Goal: Ask a question

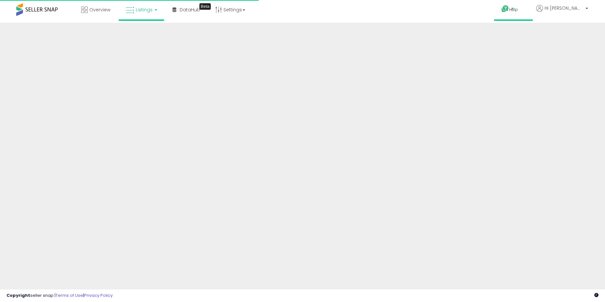
click at [509, 8] on icon at bounding box center [505, 9] width 8 height 8
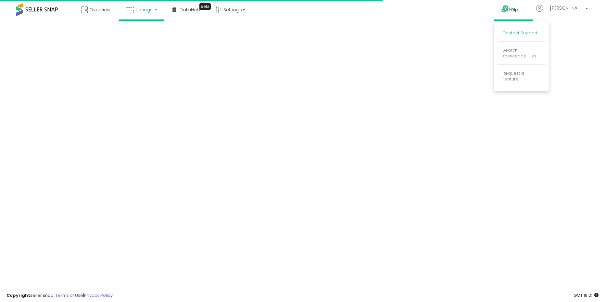
click at [538, 35] on link "Contact Support" at bounding box center [520, 33] width 35 height 6
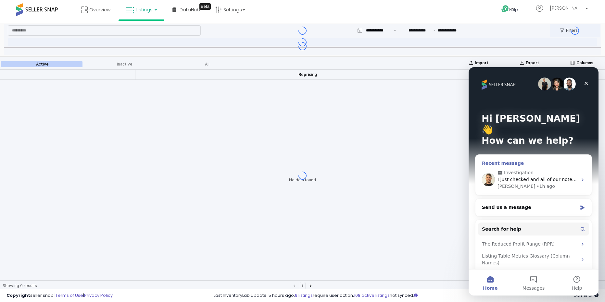
click at [524, 177] on span "I just checked and all of our notes had been cleared out." at bounding box center [562, 179] width 128 height 5
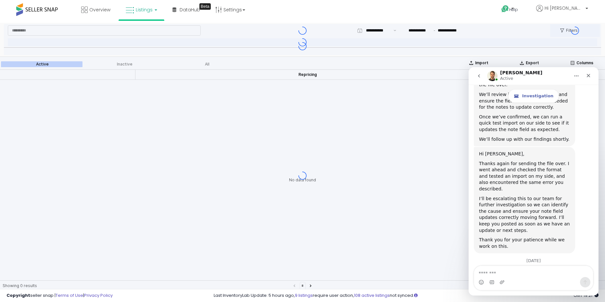
scroll to position [472, 0]
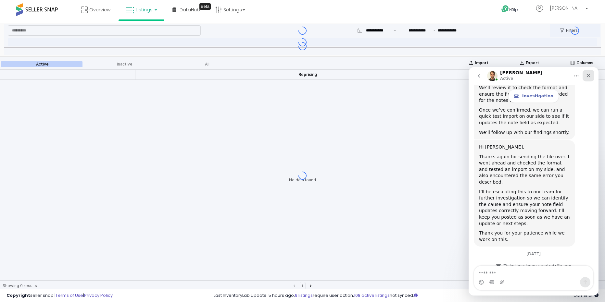
click at [587, 73] on icon "Close" at bounding box center [588, 75] width 5 height 5
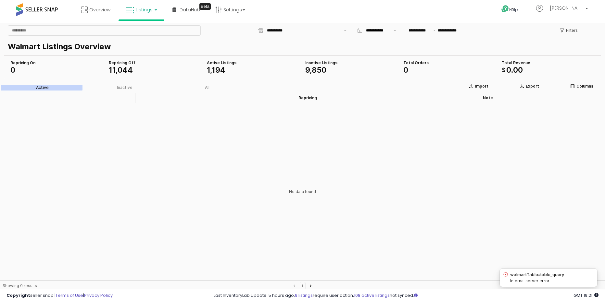
click at [34, 11] on span at bounding box center [37, 9] width 42 height 13
click at [32, 6] on span at bounding box center [37, 9] width 42 height 13
